Goal: Task Accomplishment & Management: Manage account settings

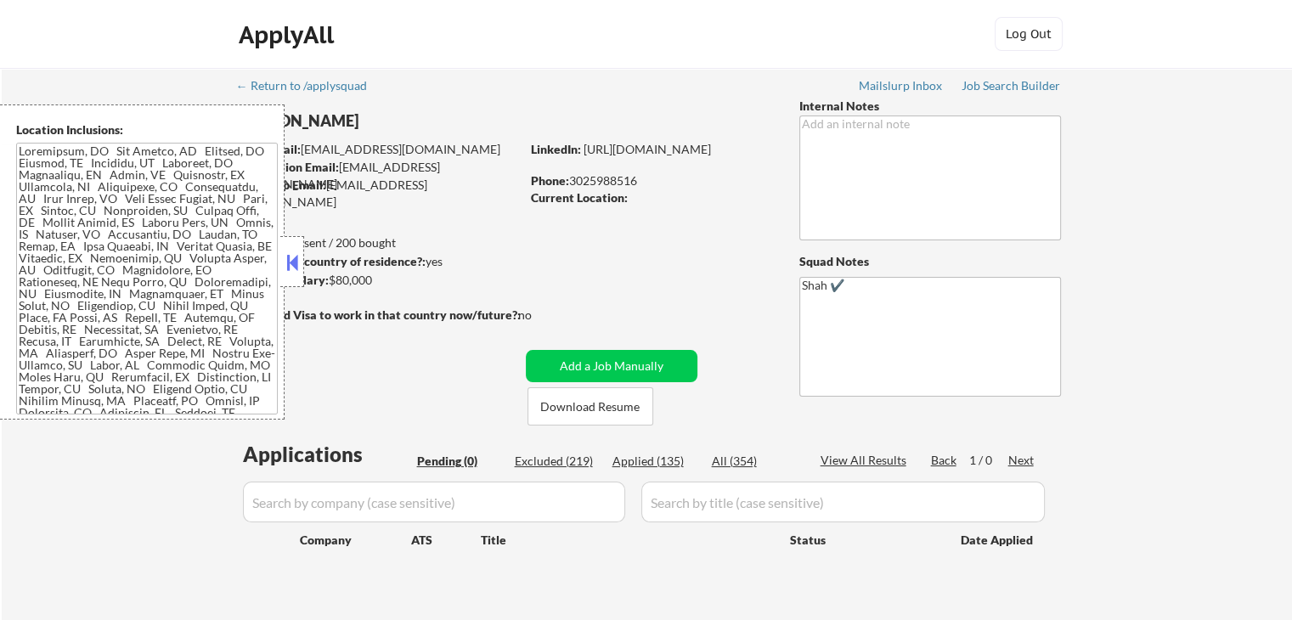
click at [649, 469] on div "Applied (135)" at bounding box center [654, 461] width 85 height 17
select select ""applied""
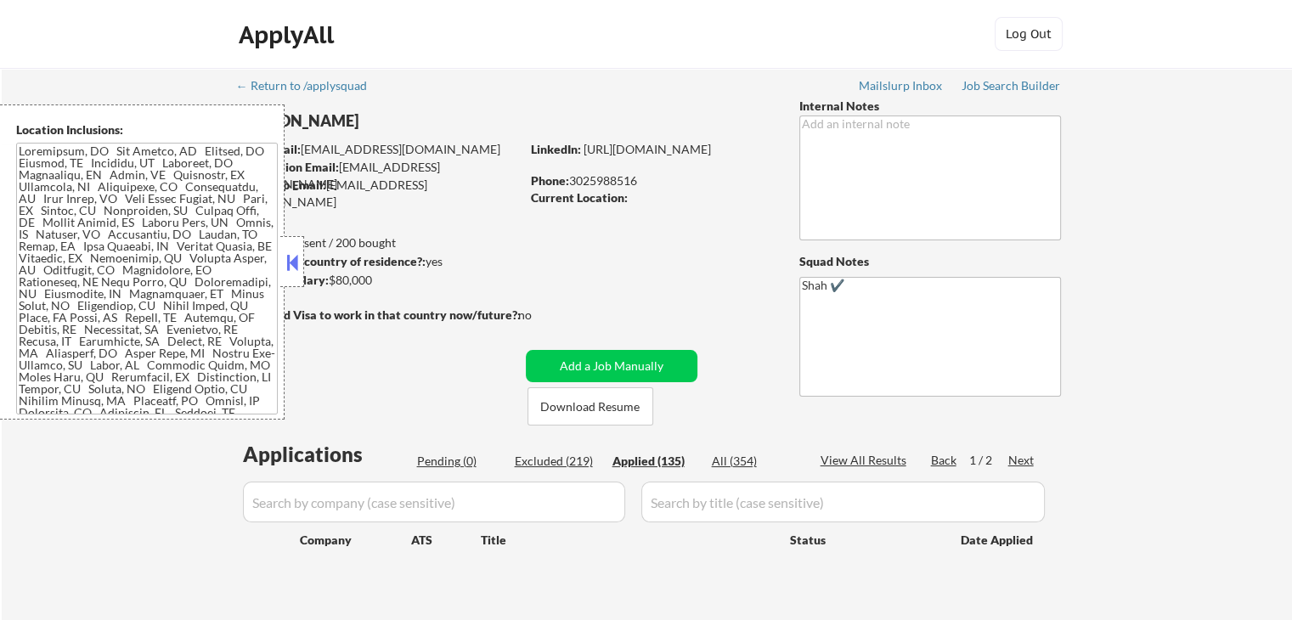
select select ""applied""
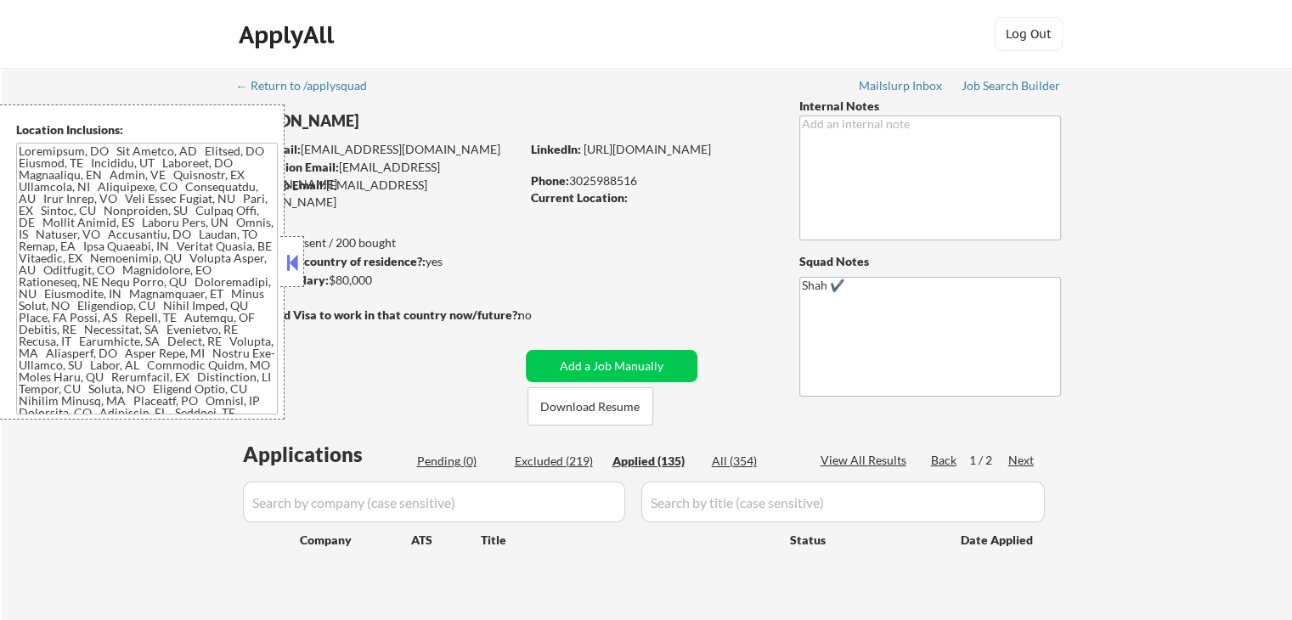
select select ""applied""
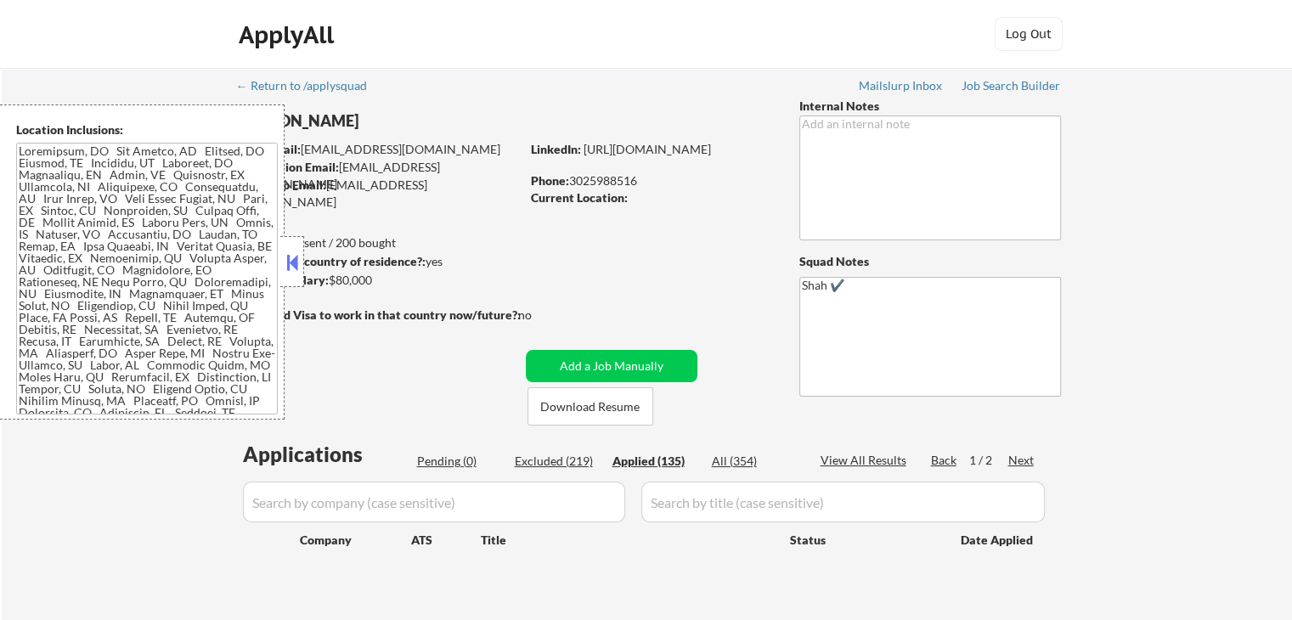
select select ""applied""
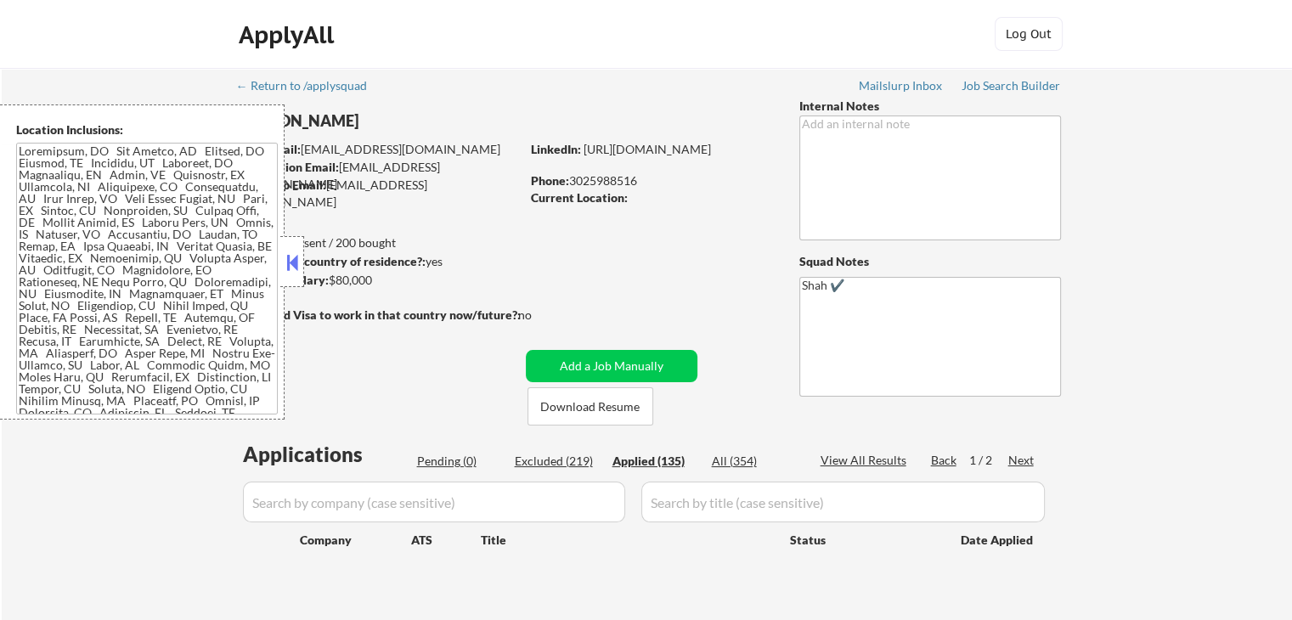
select select ""applied""
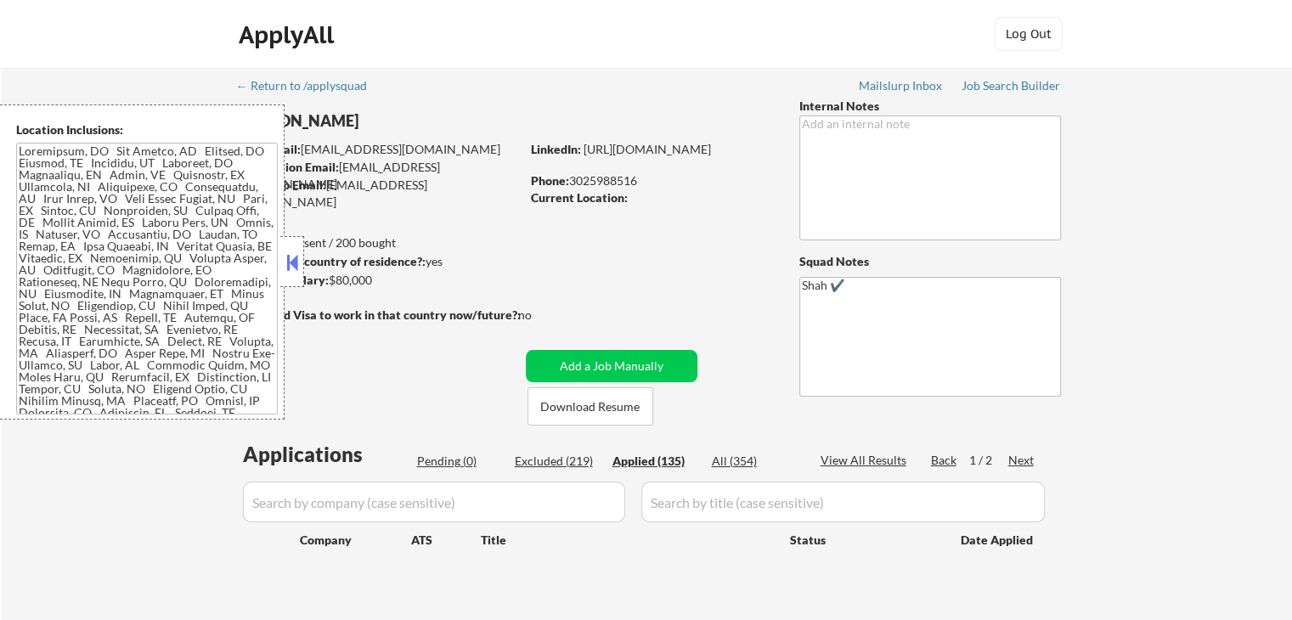
select select ""applied""
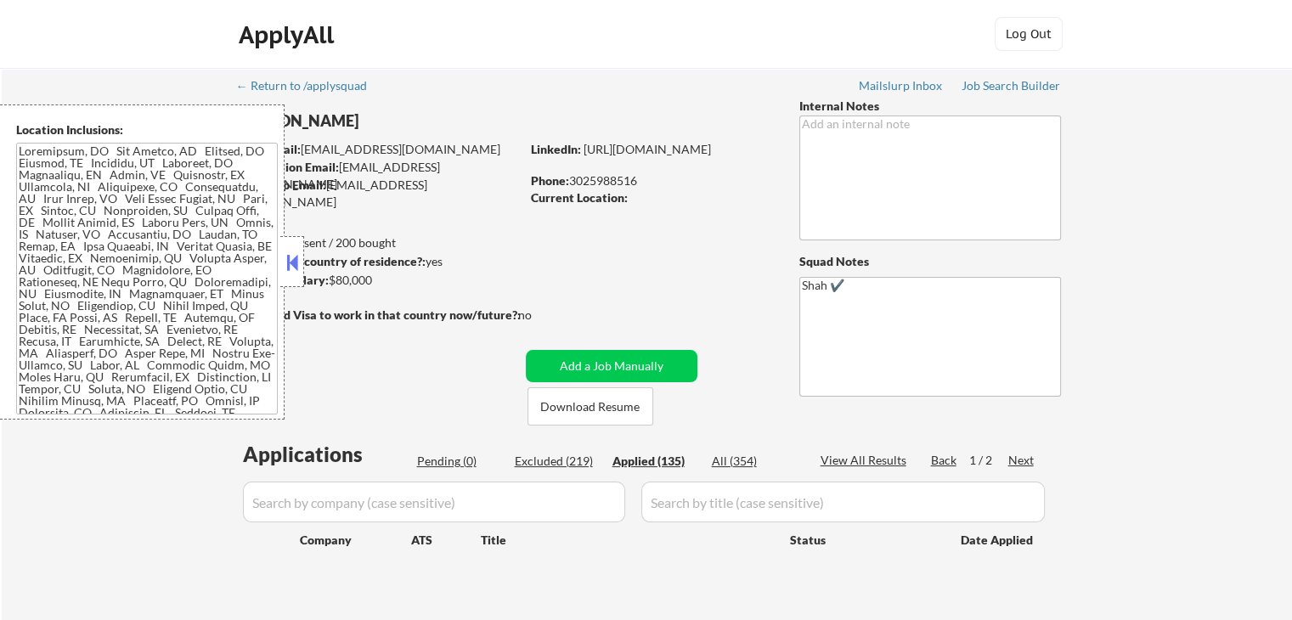
select select ""applied""
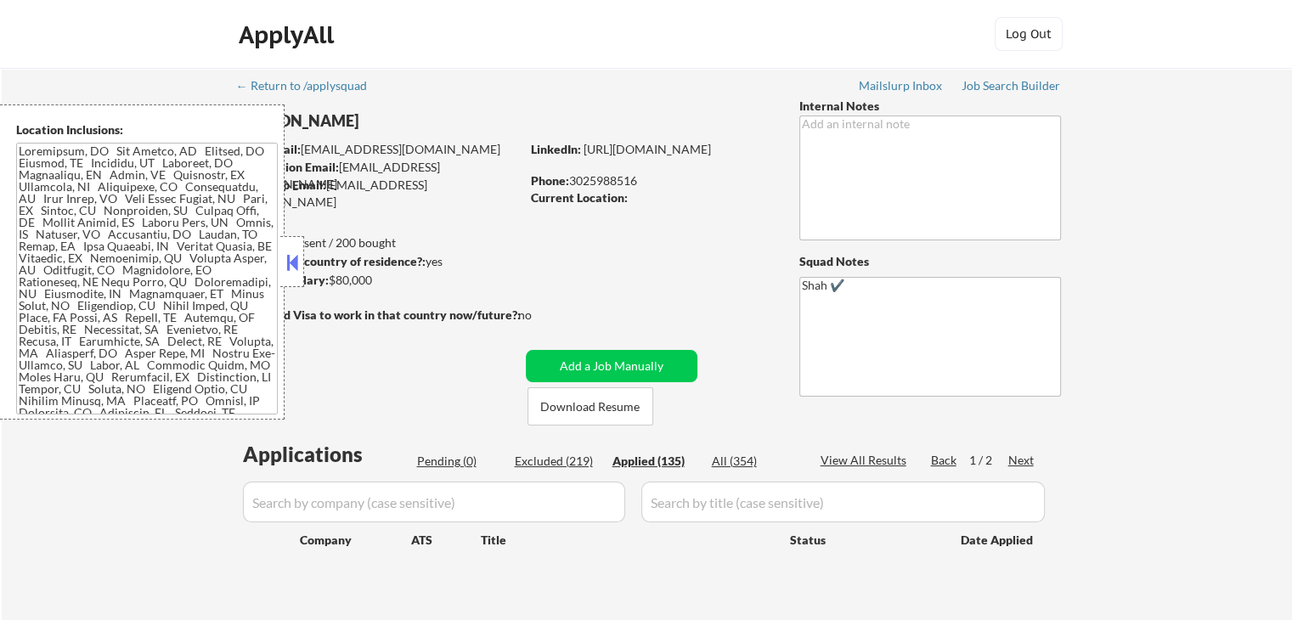
select select ""applied""
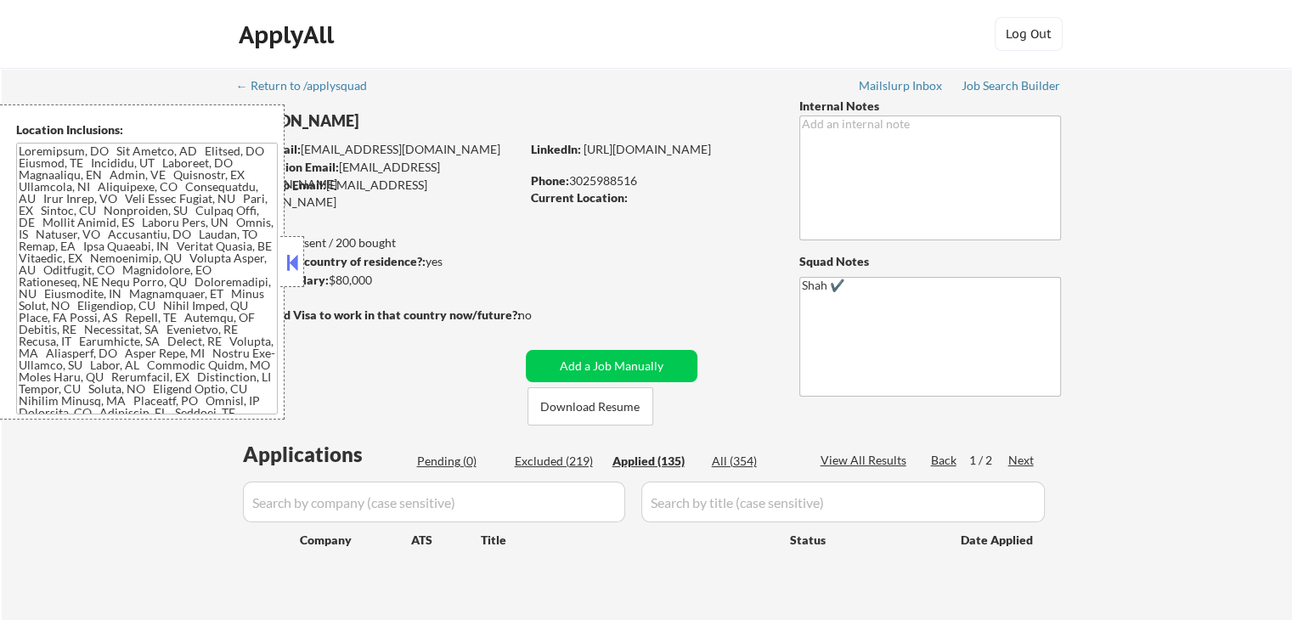
select select ""applied""
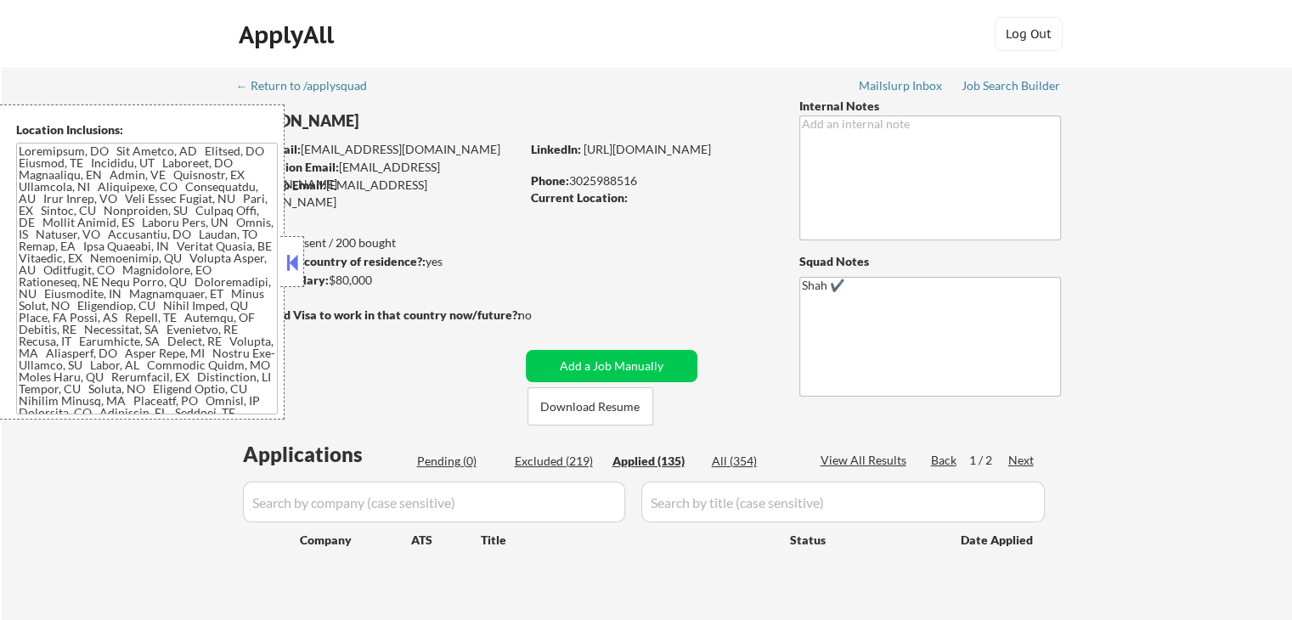
select select ""applied""
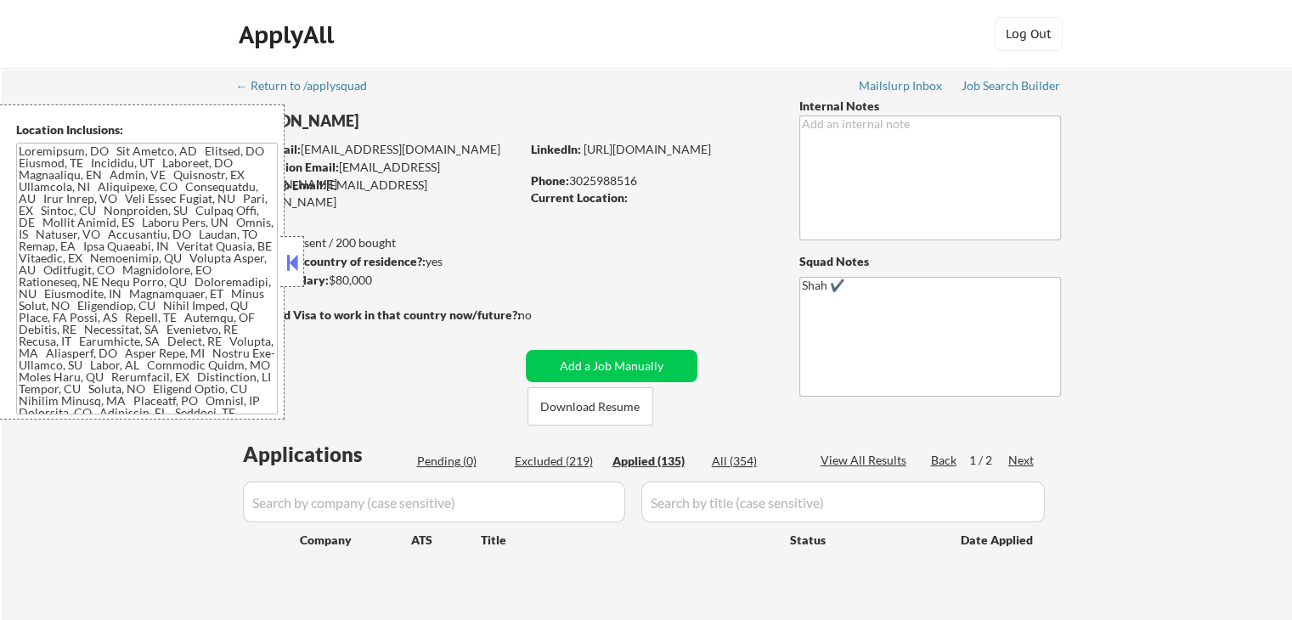
select select ""applied""
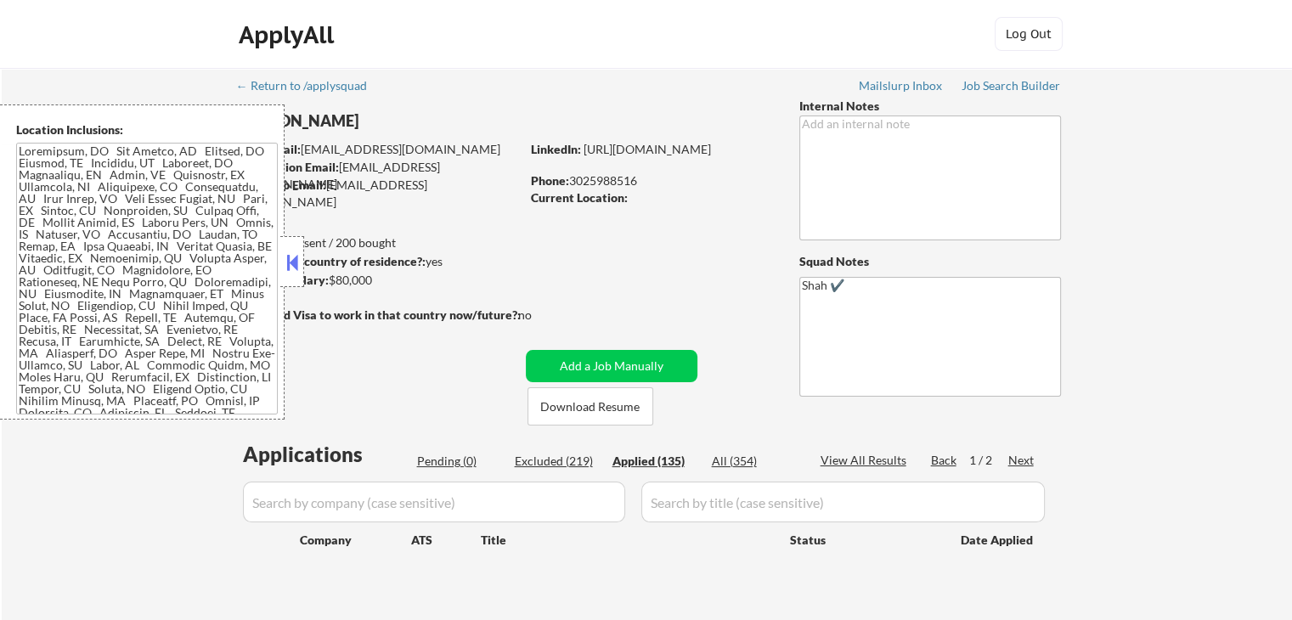
select select ""applied""
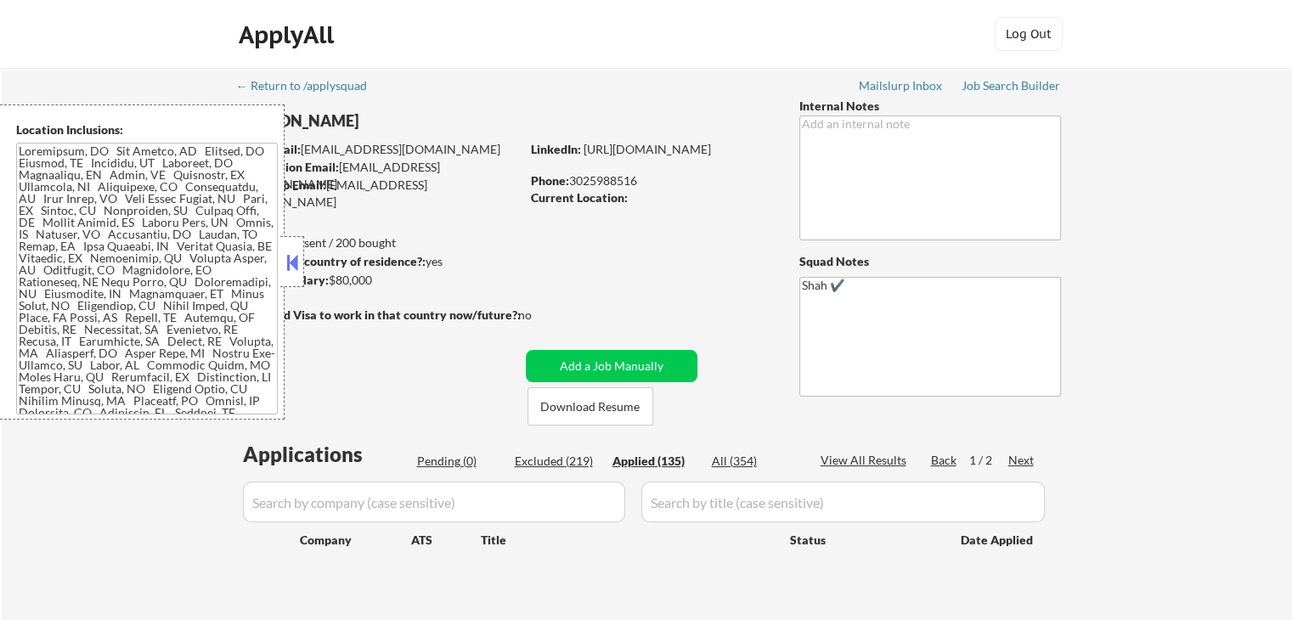
select select ""applied""
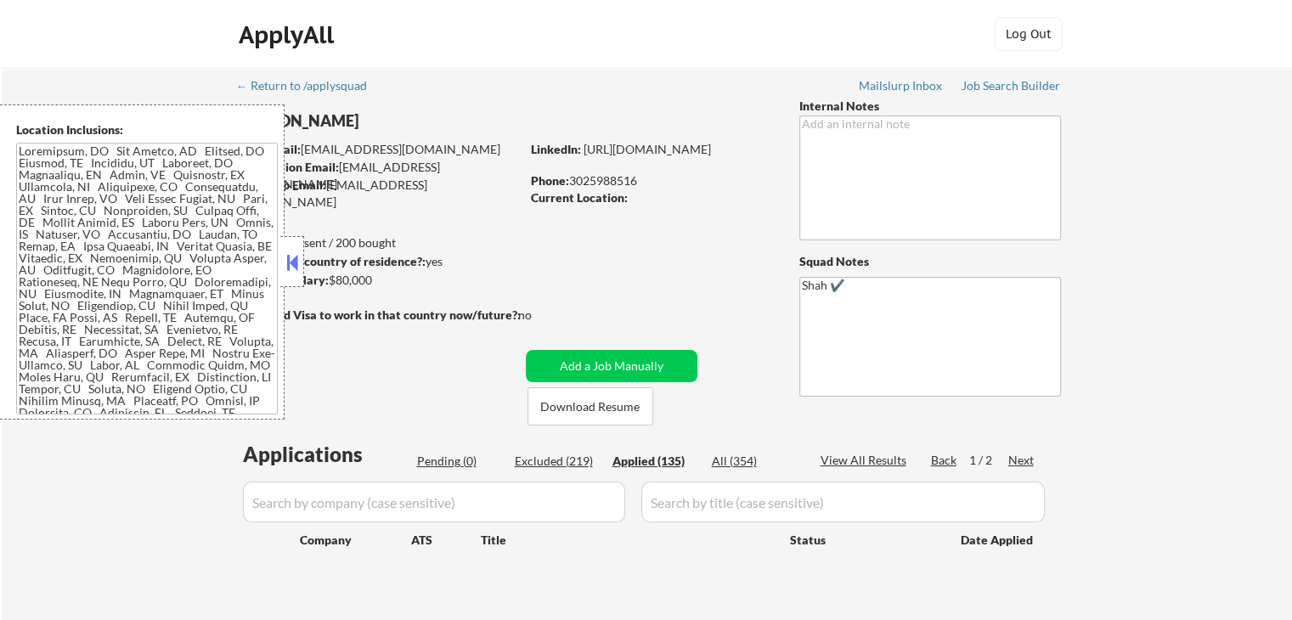
select select ""applied""
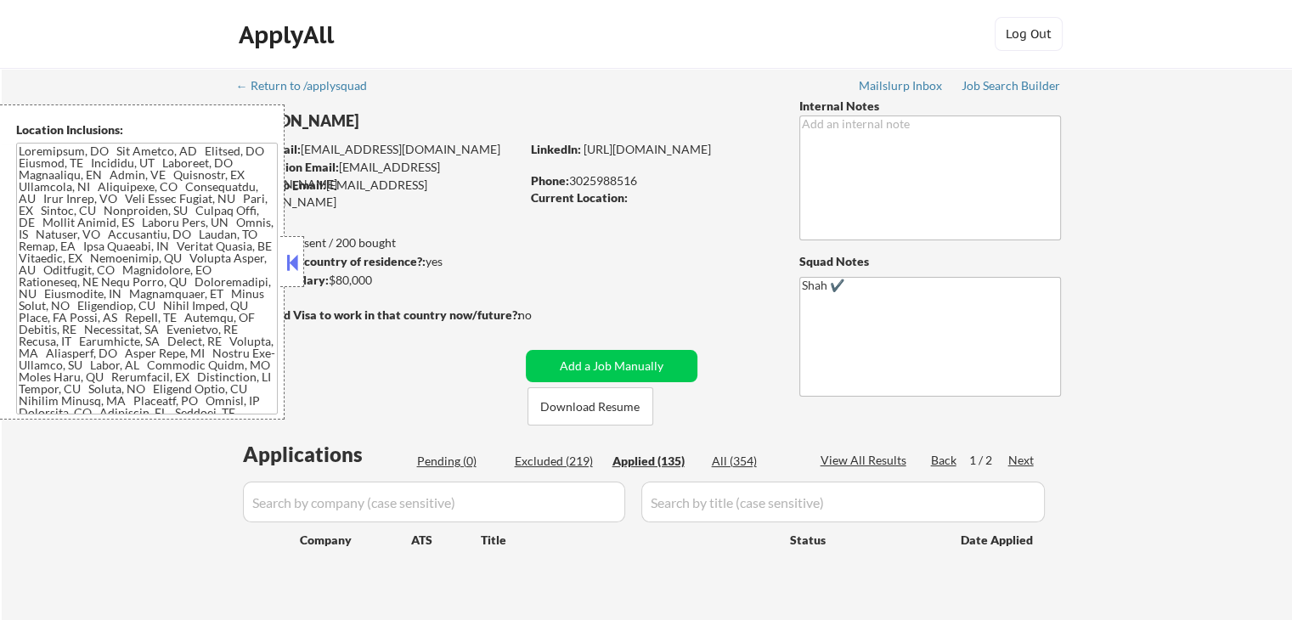
select select ""applied""
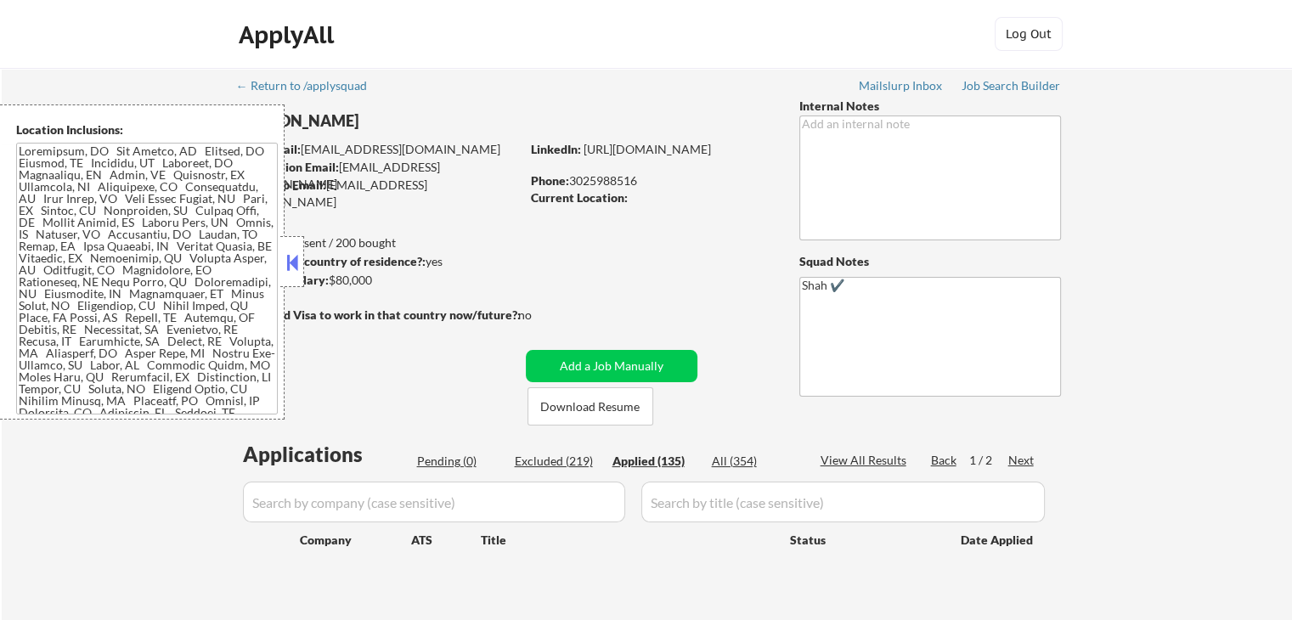
select select ""applied""
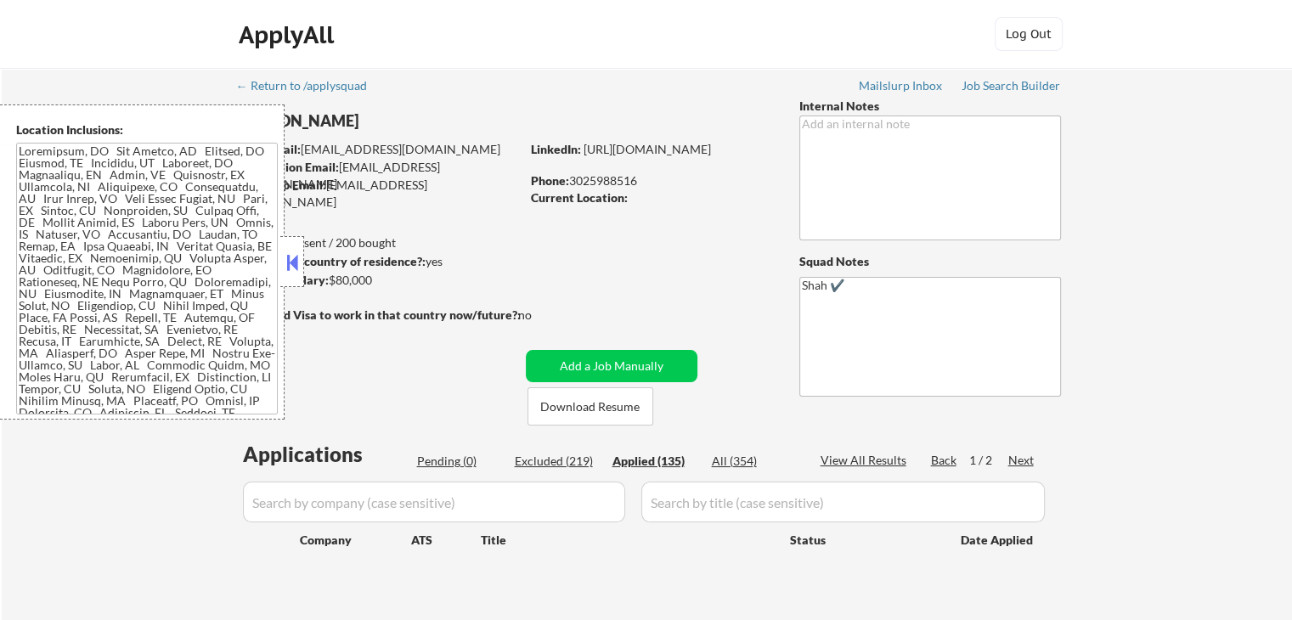
select select ""applied""
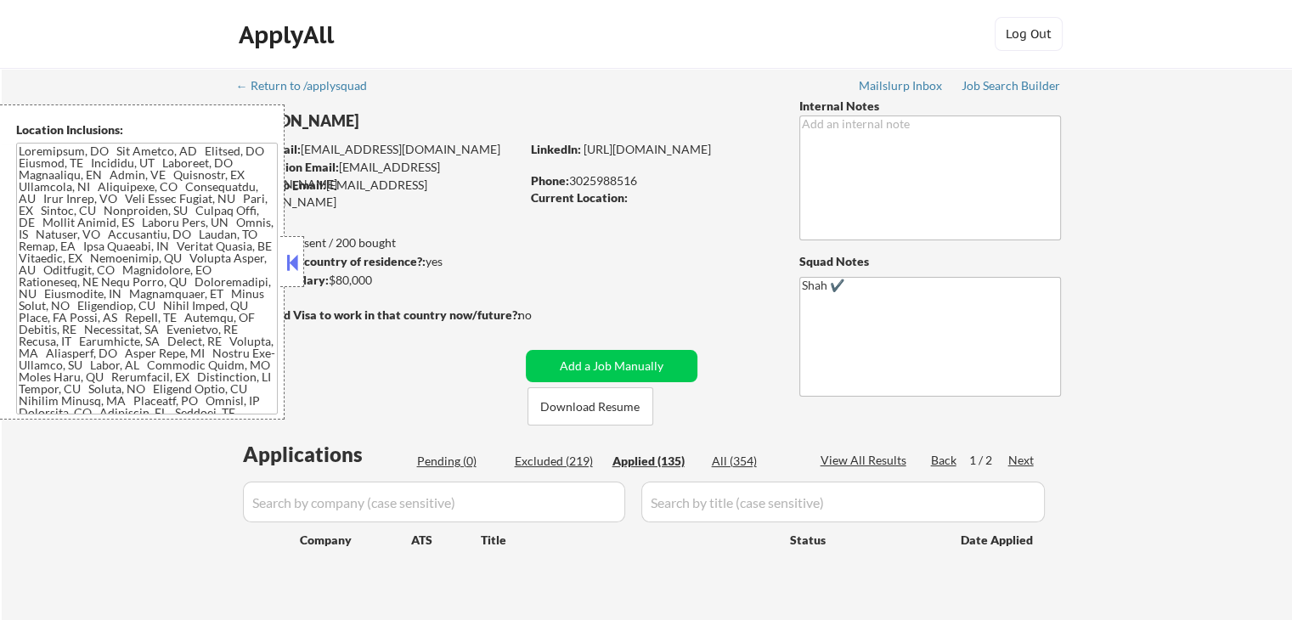
select select ""applied""
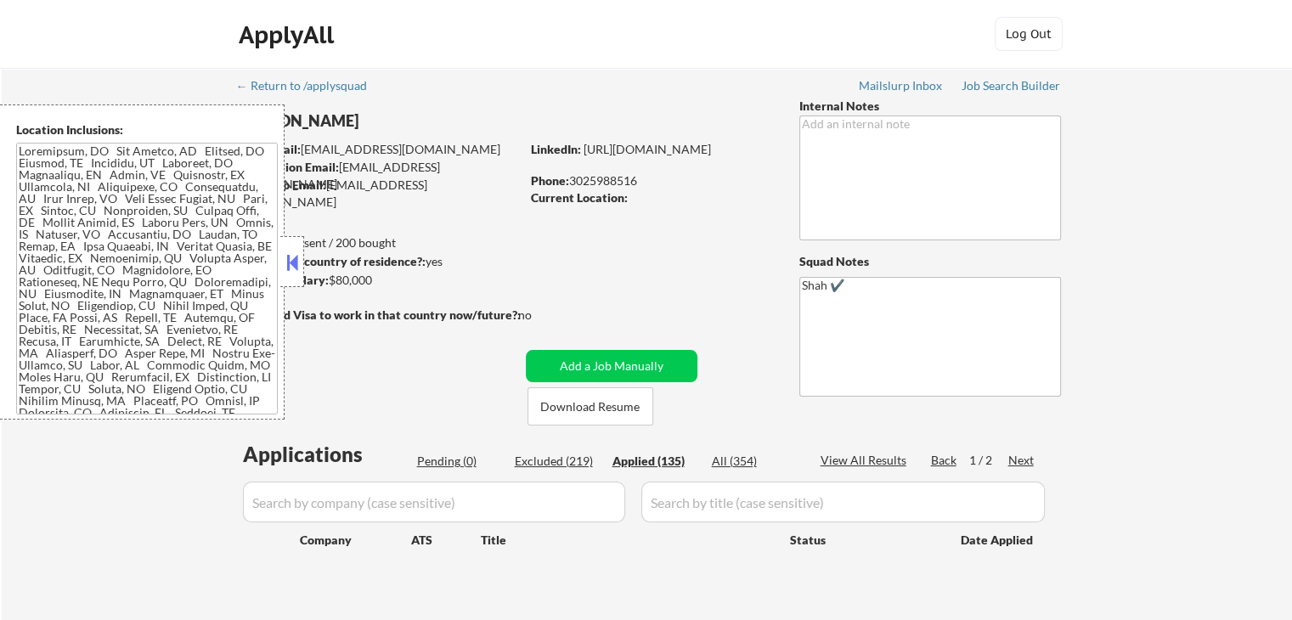
select select ""applied""
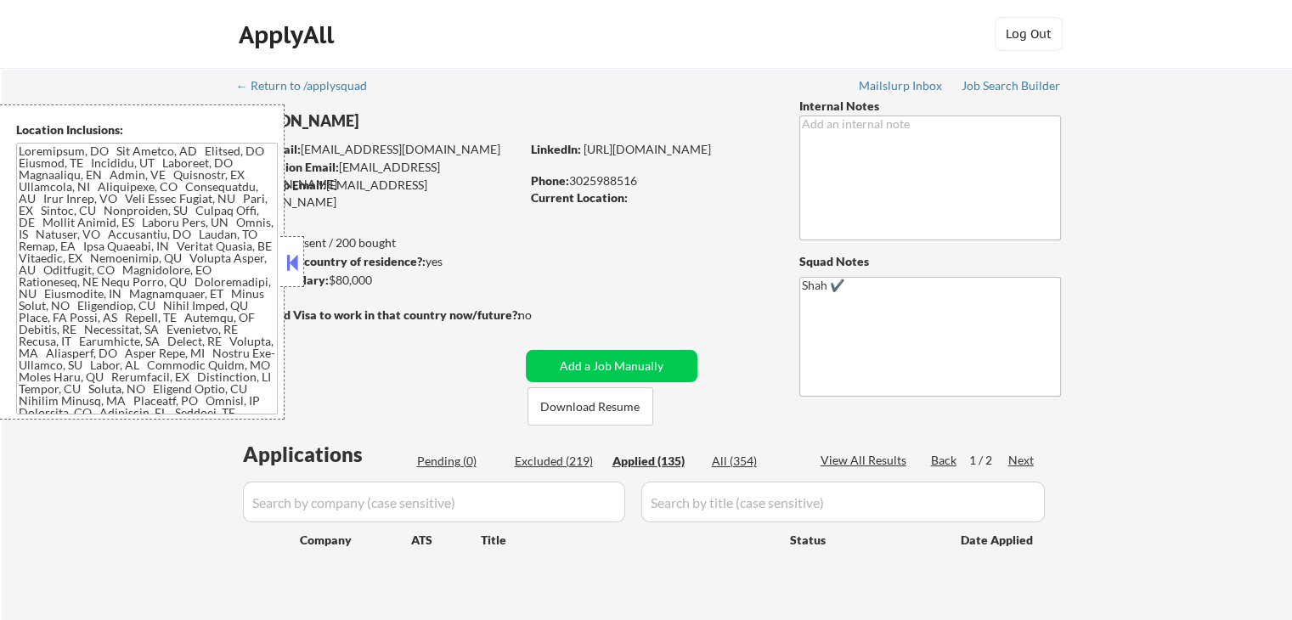
select select ""applied""
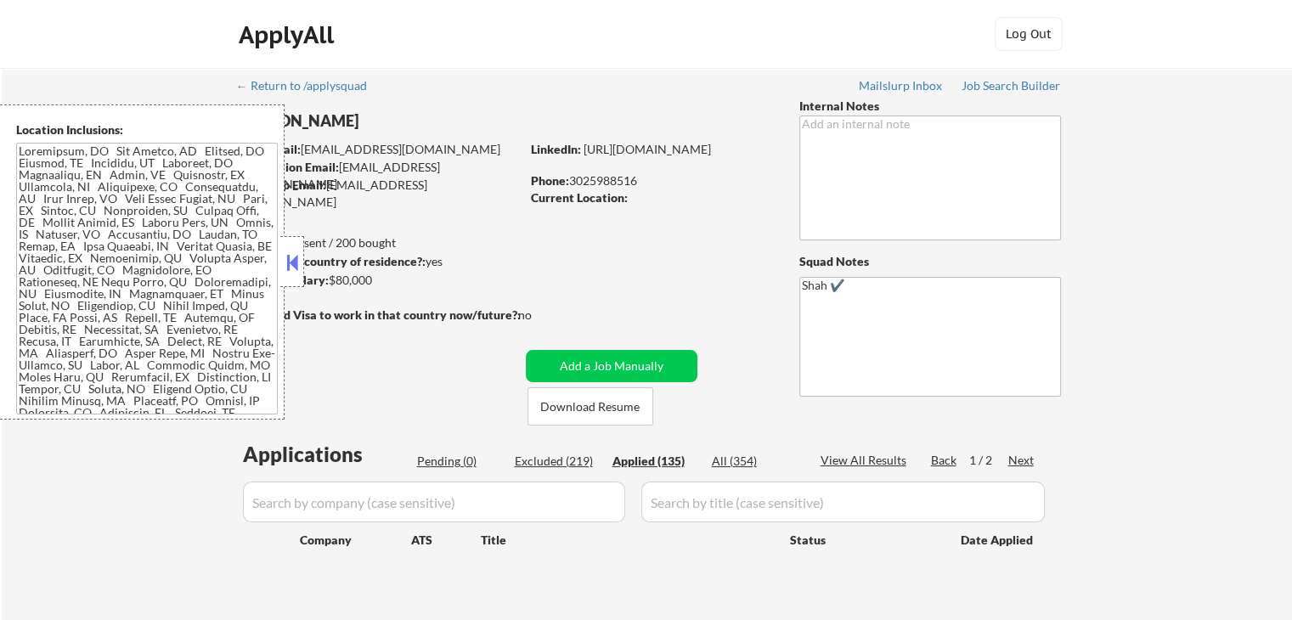
select select ""applied""
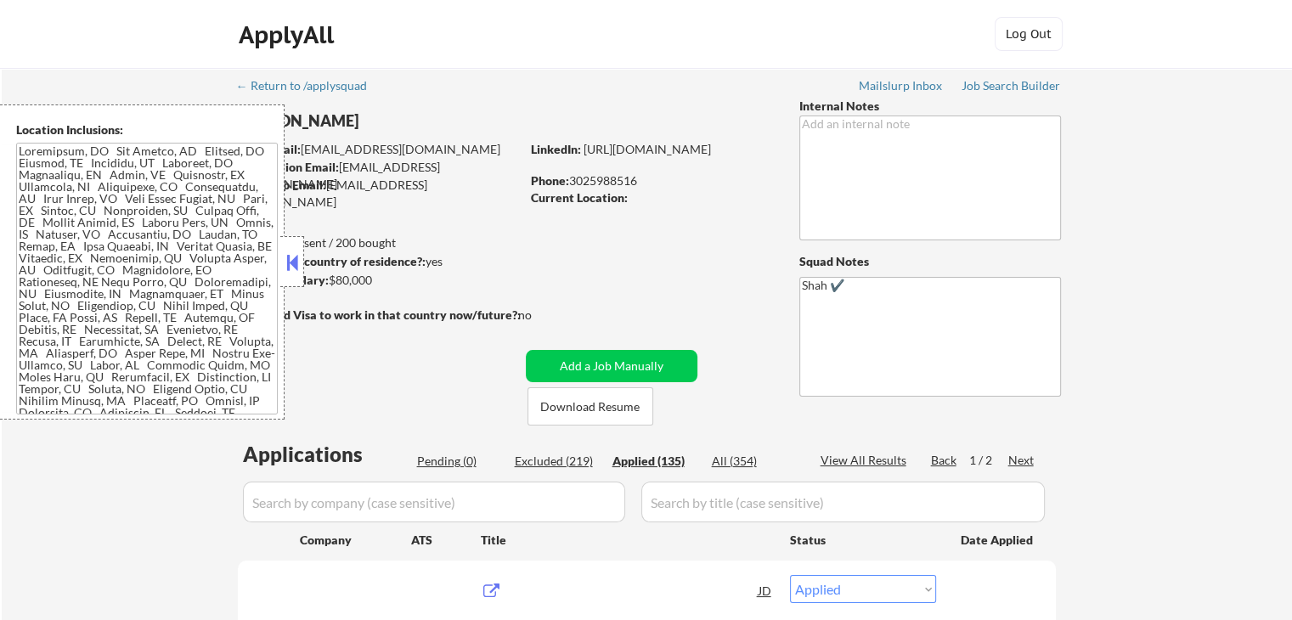
scroll to position [255, 0]
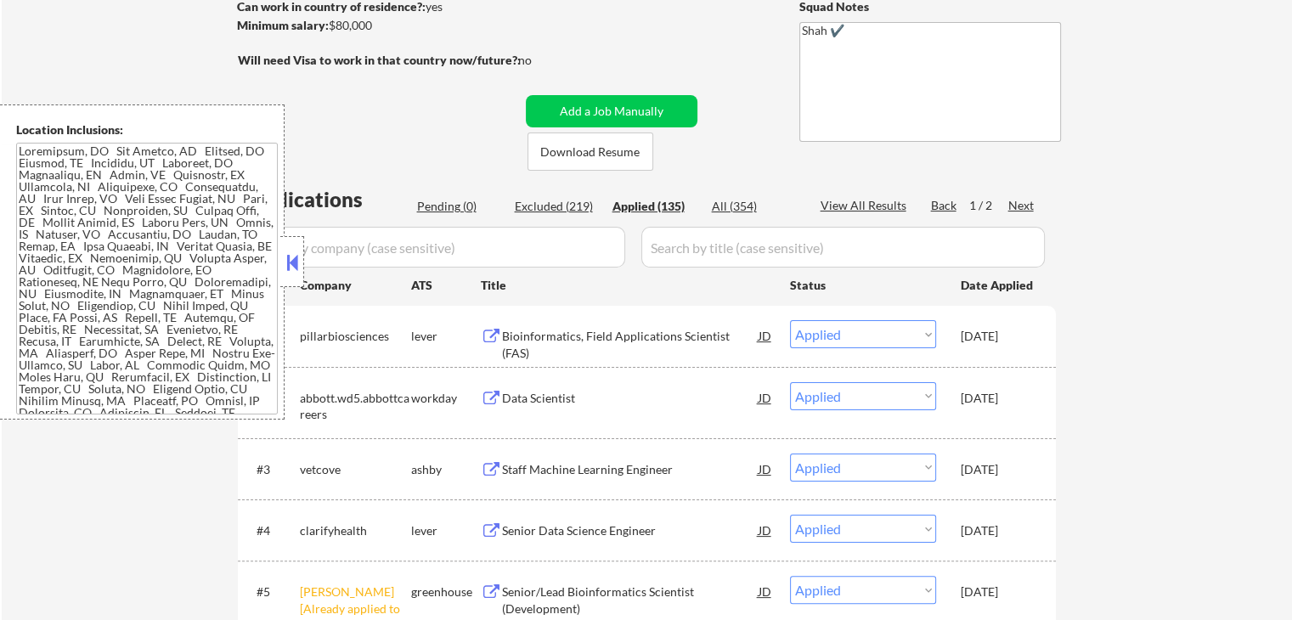
click at [488, 533] on button at bounding box center [491, 531] width 21 height 16
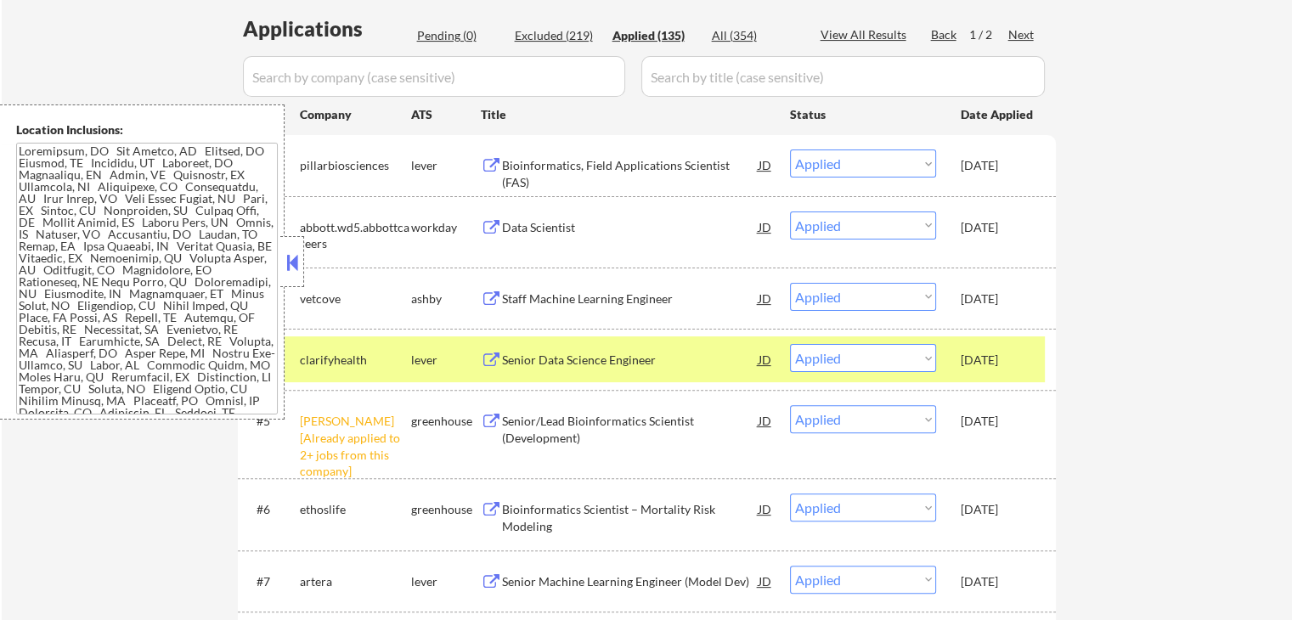
scroll to position [510, 0]
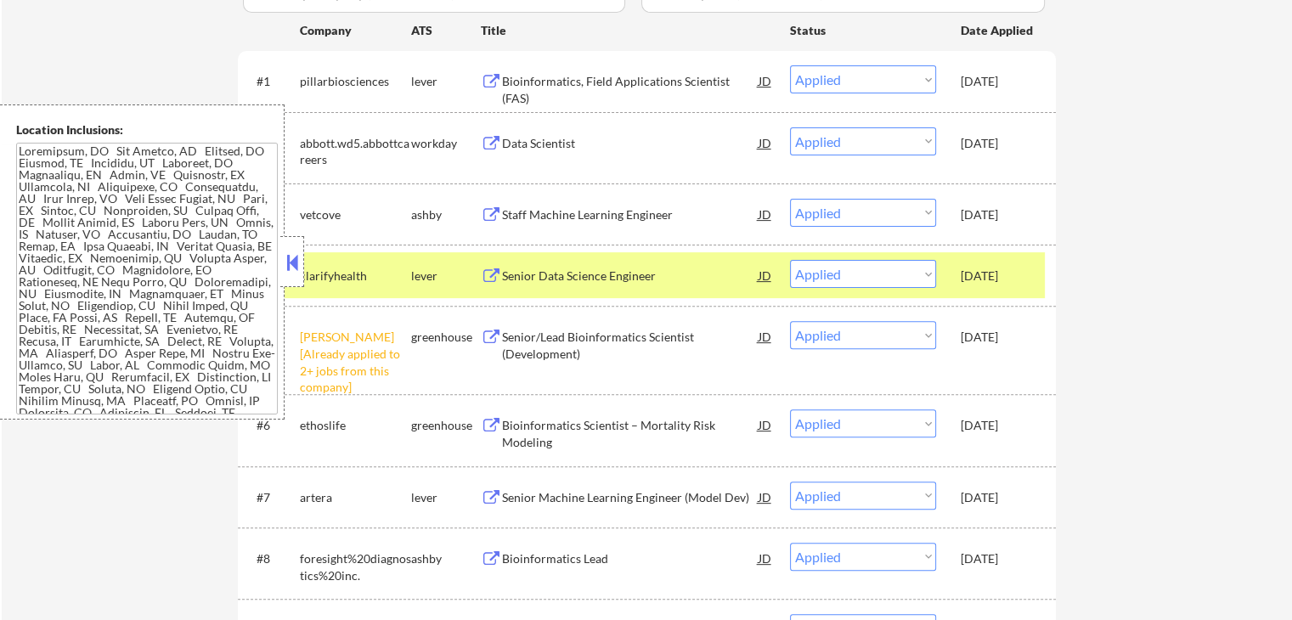
click at [479, 420] on div "greenhouse" at bounding box center [446, 425] width 70 height 17
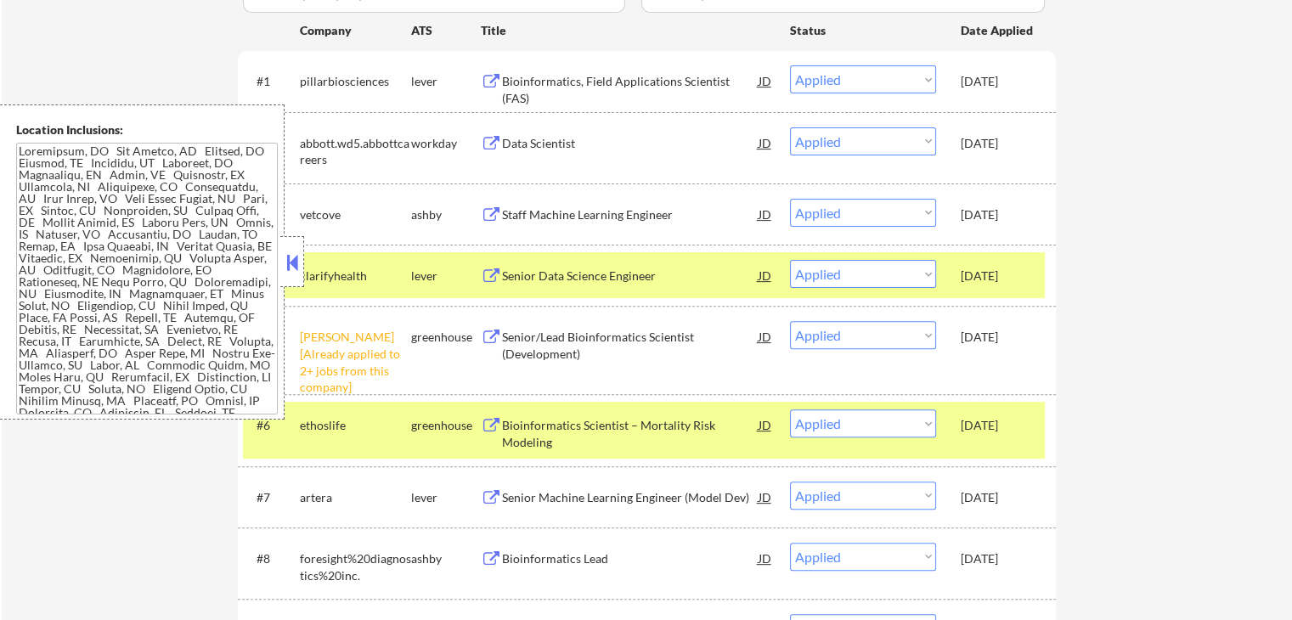
click at [493, 419] on button at bounding box center [491, 426] width 21 height 16
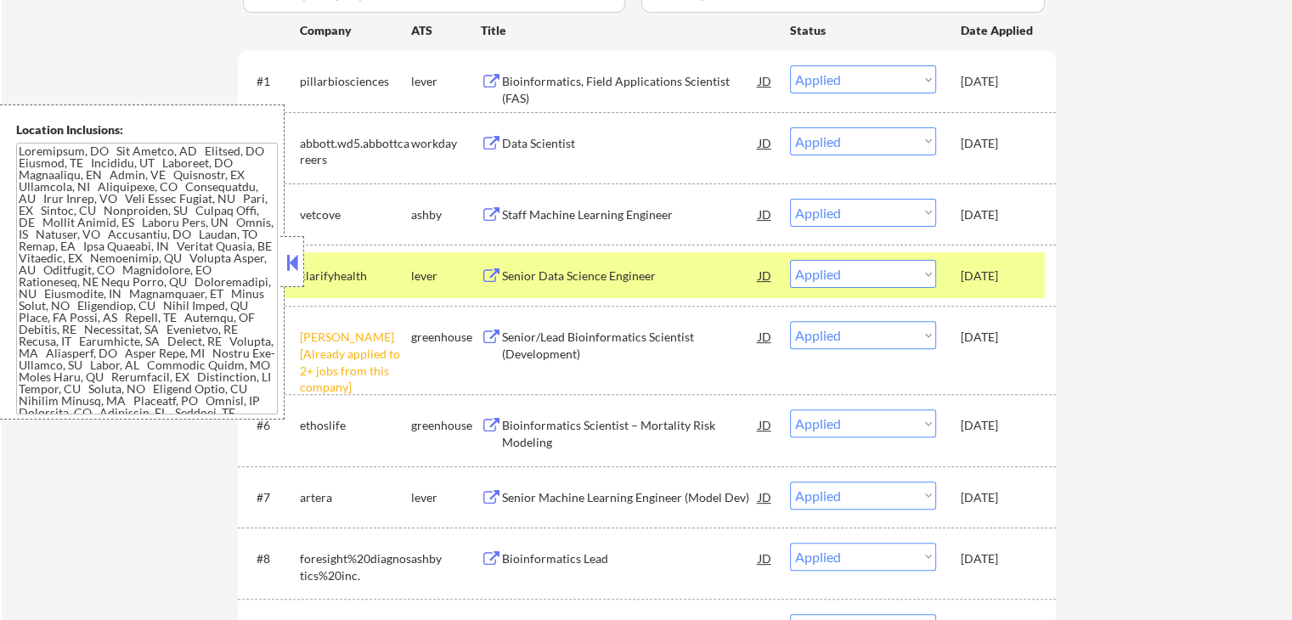
click at [492, 500] on button at bounding box center [491, 498] width 21 height 16
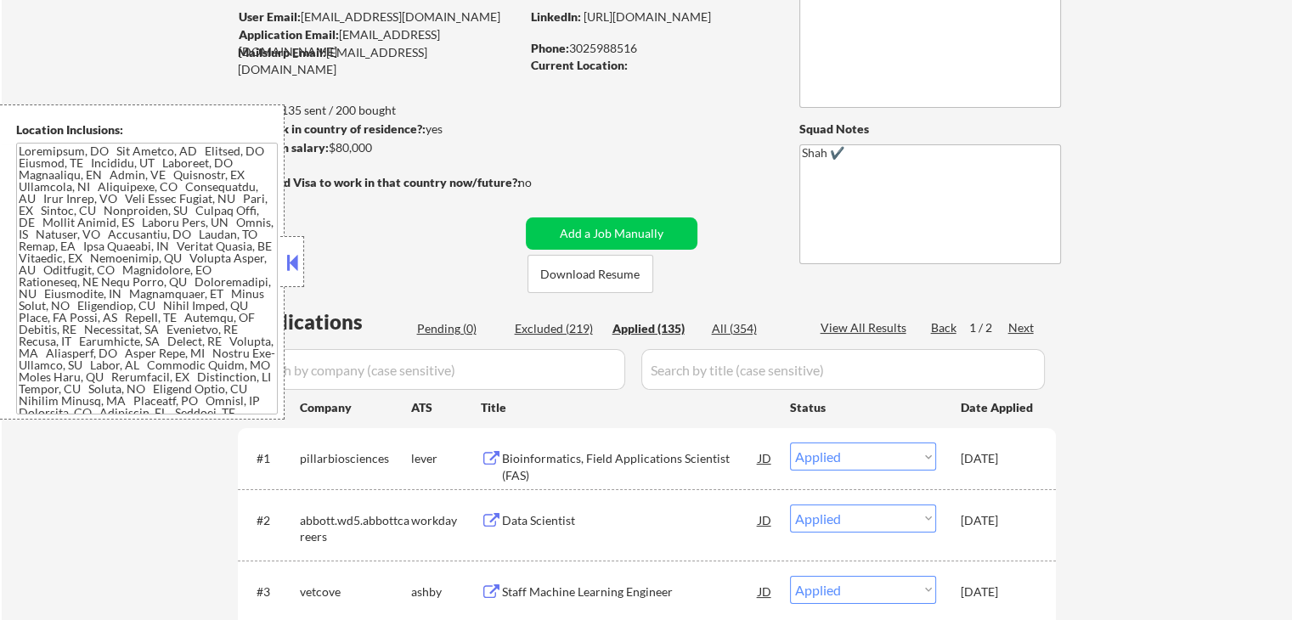
scroll to position [255, 0]
